Goal: Transaction & Acquisition: Book appointment/travel/reservation

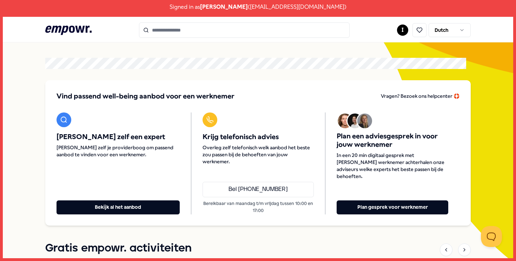
scroll to position [22, 0]
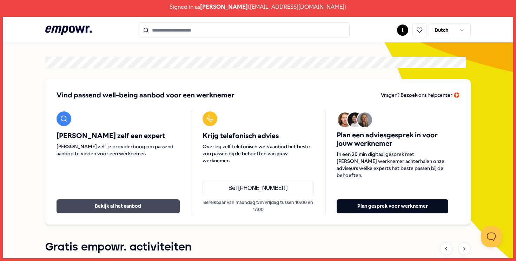
click at [101, 207] on button "Bekijk al het aanbod" at bounding box center [118, 207] width 123 height 14
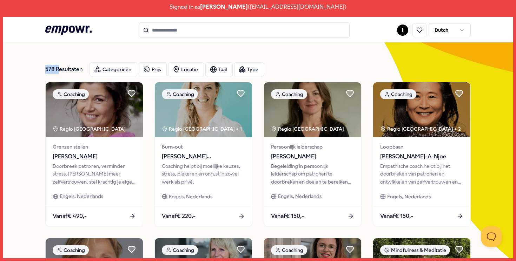
drag, startPoint x: 39, startPoint y: 69, endPoint x: 59, endPoint y: 69, distance: 19.3
click at [59, 69] on div "578 Resultaten" at bounding box center [64, 69] width 39 height 14
click at [111, 66] on div "Categorieën" at bounding box center [114, 69] width 48 height 14
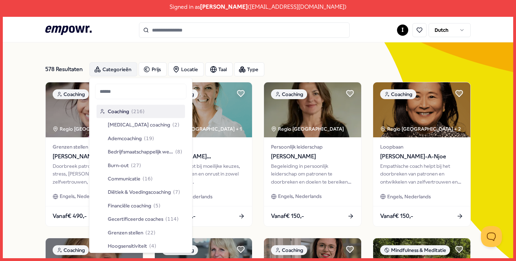
click at [111, 66] on div "Categorieën" at bounding box center [114, 69] width 48 height 14
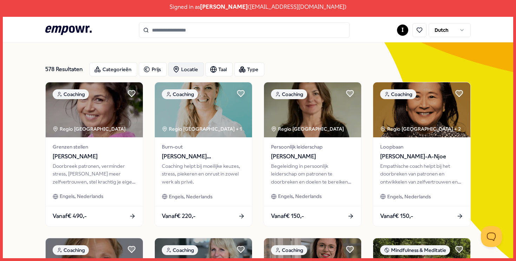
click at [188, 67] on div "Locatie" at bounding box center [186, 69] width 36 height 14
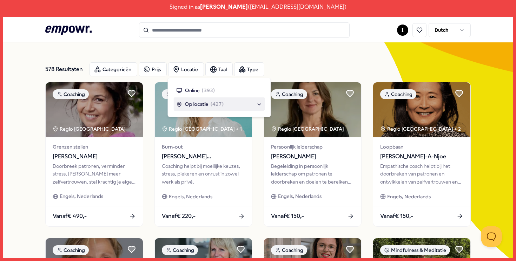
click at [216, 102] on span "( 427 )" at bounding box center [217, 104] width 13 height 8
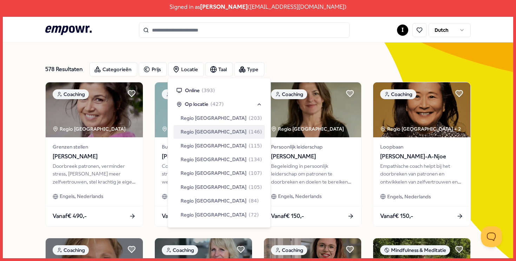
click at [206, 130] on span "Regio [GEOGRAPHIC_DATA]" at bounding box center [214, 132] width 66 height 8
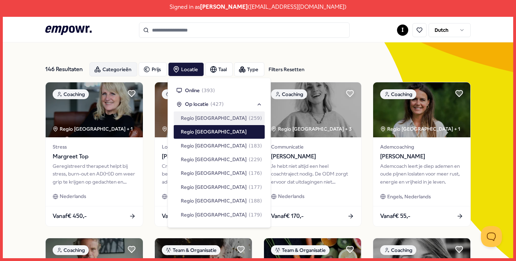
click at [106, 67] on div "Categorieën" at bounding box center [114, 69] width 48 height 14
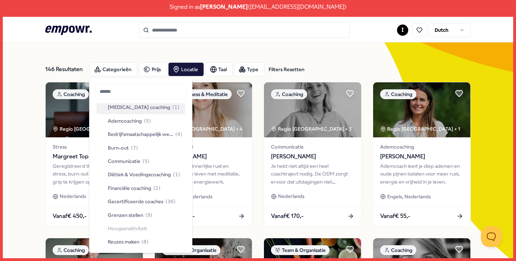
scroll to position [21, 0]
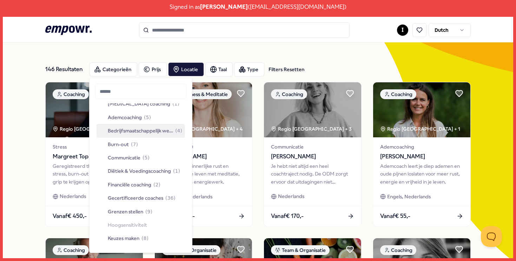
click at [130, 129] on span "Bedrijfsmaatschappelijk werk" at bounding box center [140, 131] width 65 height 8
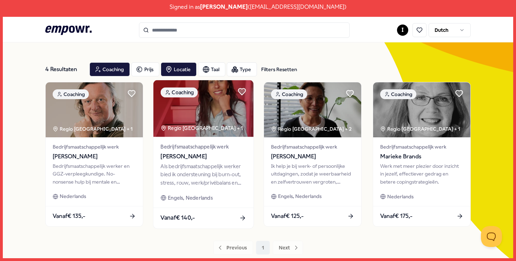
click at [234, 163] on div "Als bedrijfsmaatschappelijk werker bied ik ondersteuning bij burn-out, stress, …" at bounding box center [204, 175] width 86 height 24
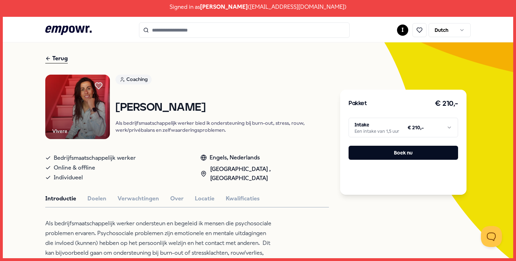
click at [377, 128] on html "Signed in as [PERSON_NAME] ( [EMAIL_ADDRESS][DOMAIN_NAME] ) .empowr-logo_svg__c…" at bounding box center [258, 130] width 516 height 261
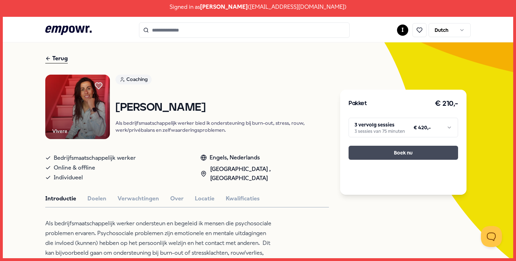
click at [389, 156] on button "Boek nu" at bounding box center [404, 153] width 110 height 14
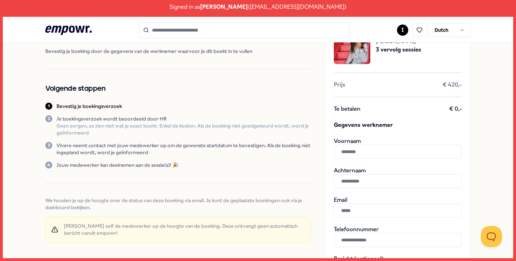
scroll to position [42, 0]
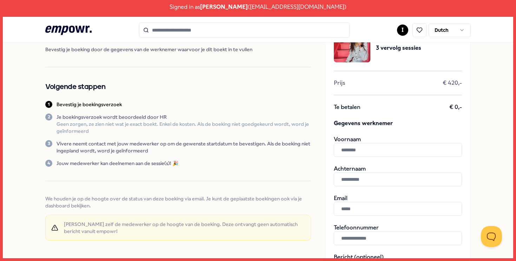
click at [70, 31] on icon at bounding box center [68, 30] width 46 height 9
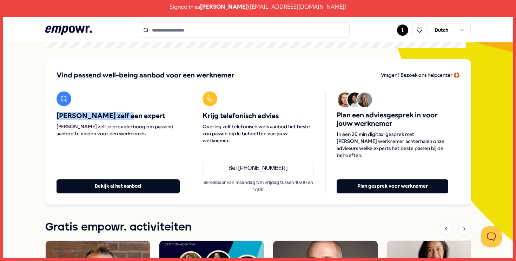
drag, startPoint x: 55, startPoint y: 114, endPoint x: 151, endPoint y: 115, distance: 95.8
click at [151, 115] on div "Vind passend well-being aanbod voor een werknemer [PERSON_NAME]? Bezoek ons hel…" at bounding box center [257, 132] width 425 height 146
click at [151, 115] on span "[PERSON_NAME] zelf een expert" at bounding box center [118, 116] width 123 height 8
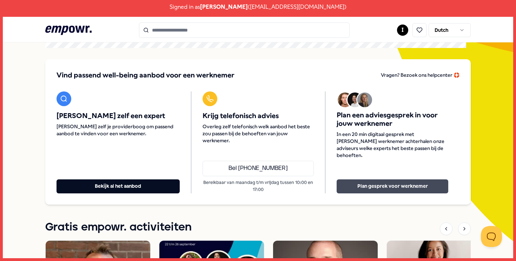
click at [368, 182] on button "Plan gesprek voor werknemer" at bounding box center [393, 187] width 112 height 14
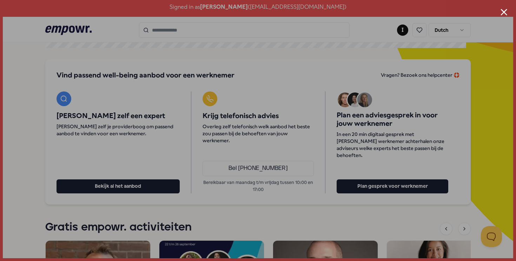
click at [502, 11] on button "Close modal" at bounding box center [504, 12] width 7 height 7
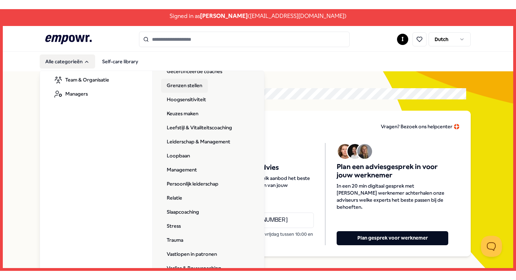
scroll to position [146, 0]
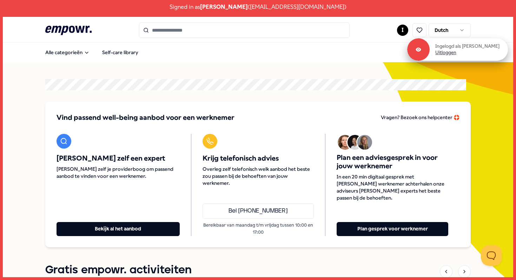
click at [450, 54] on link "Uitloggen" at bounding box center [445, 52] width 21 height 6
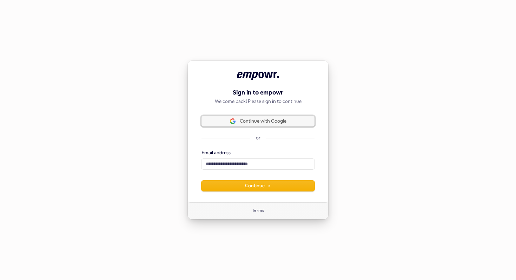
click at [261, 124] on span "Continue with Google" at bounding box center [263, 121] width 47 height 6
